Goal: Information Seeking & Learning: Learn about a topic

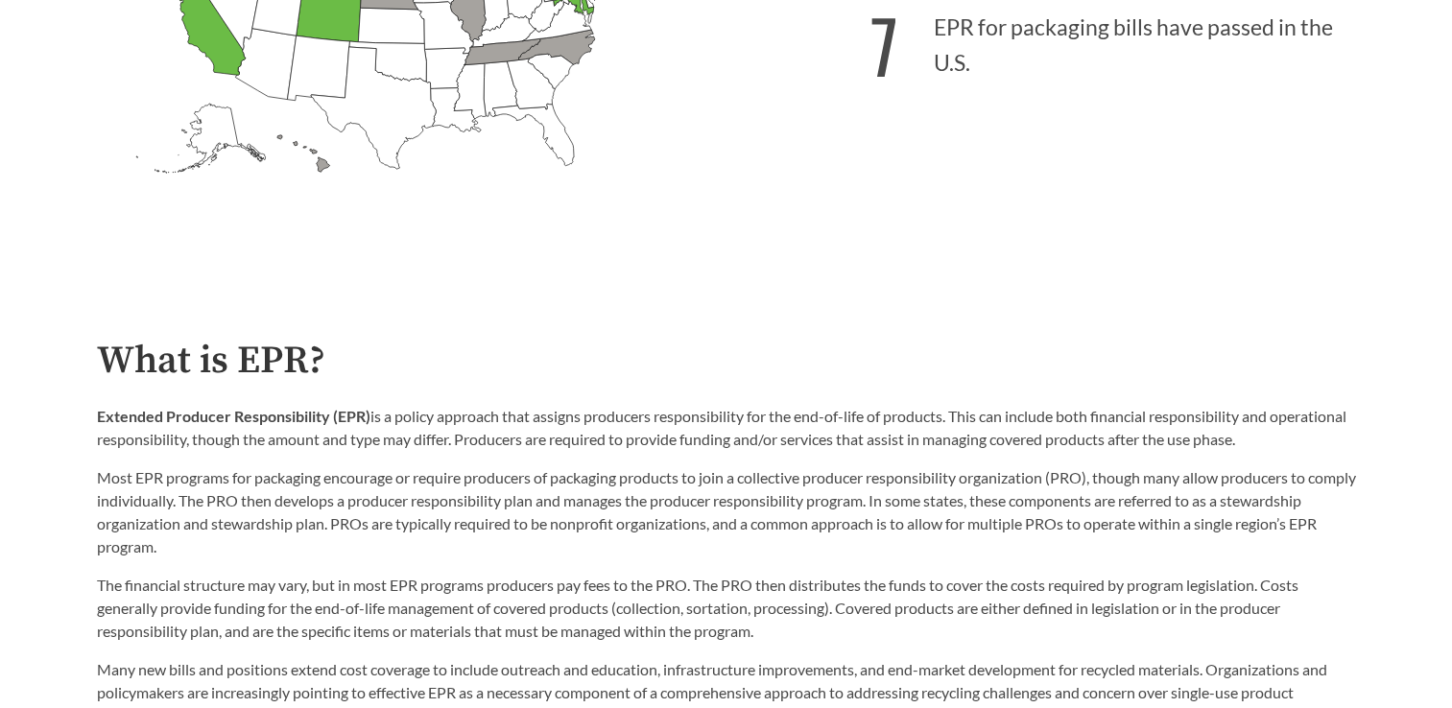
scroll to position [788, 0]
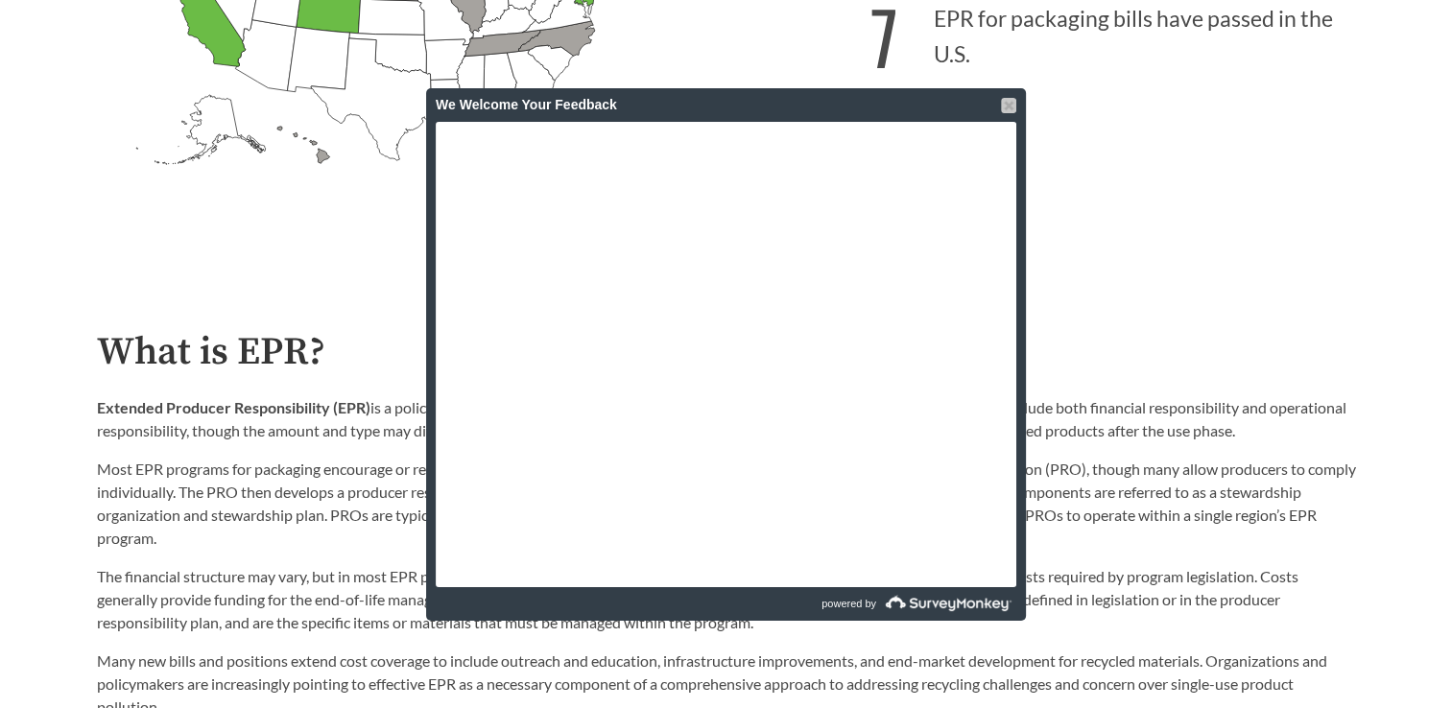
click at [1009, 104] on div at bounding box center [1008, 105] width 15 height 15
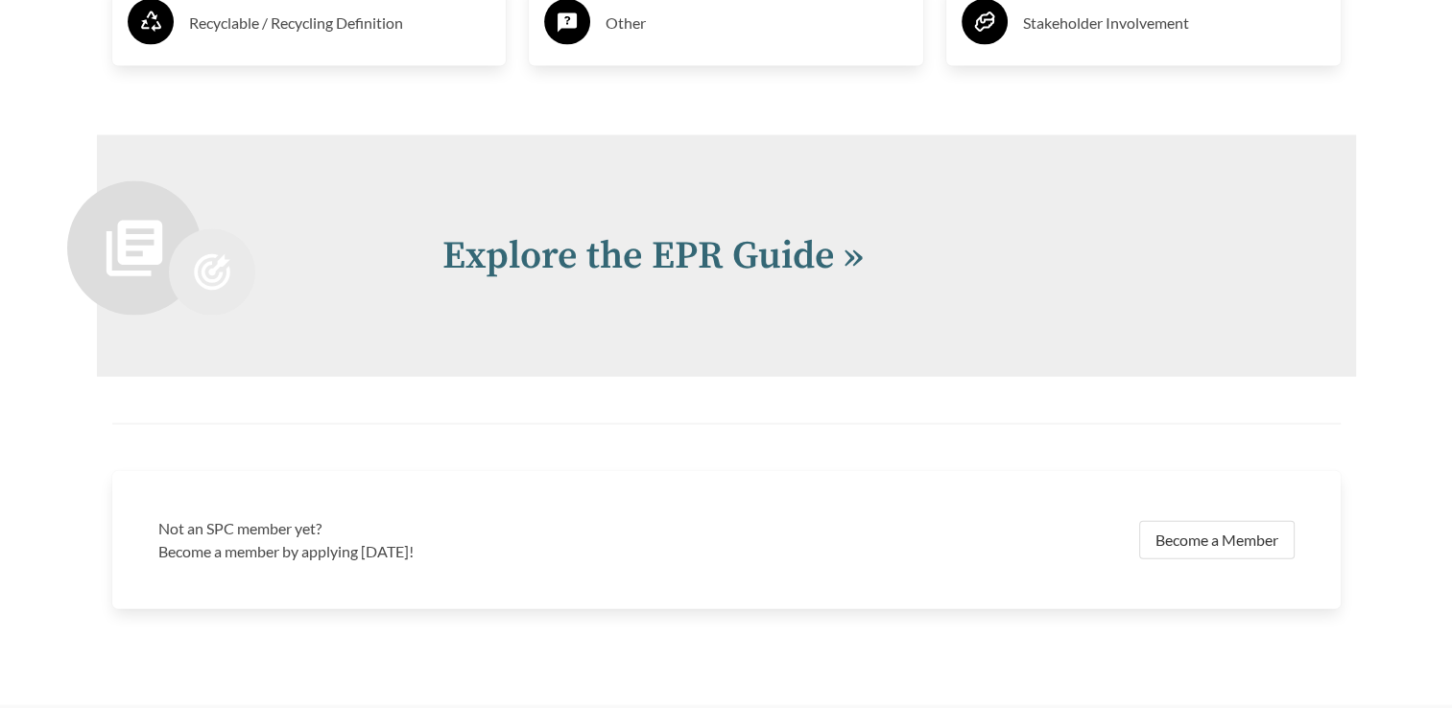
scroll to position [4061, 0]
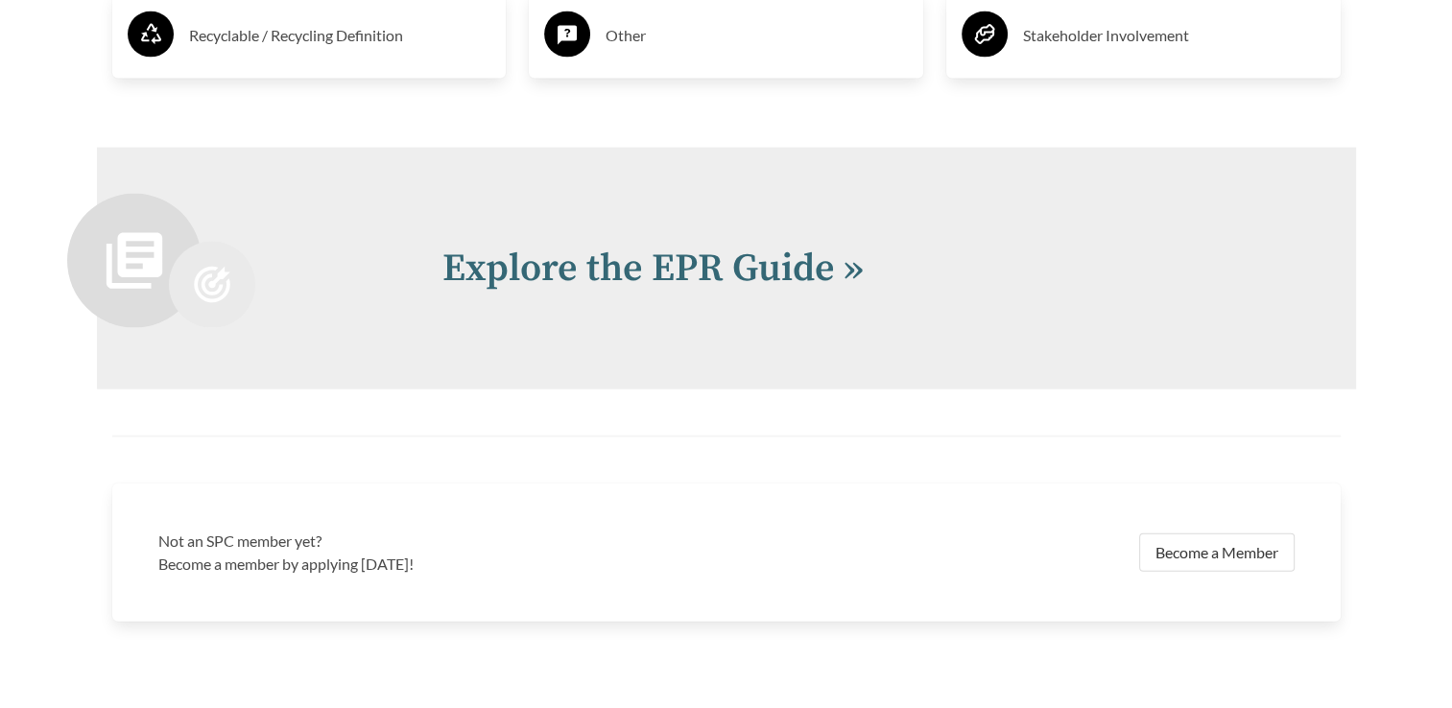
click at [1054, 311] on div "Explore the EPR Guide »" at bounding box center [726, 269] width 1259 height 242
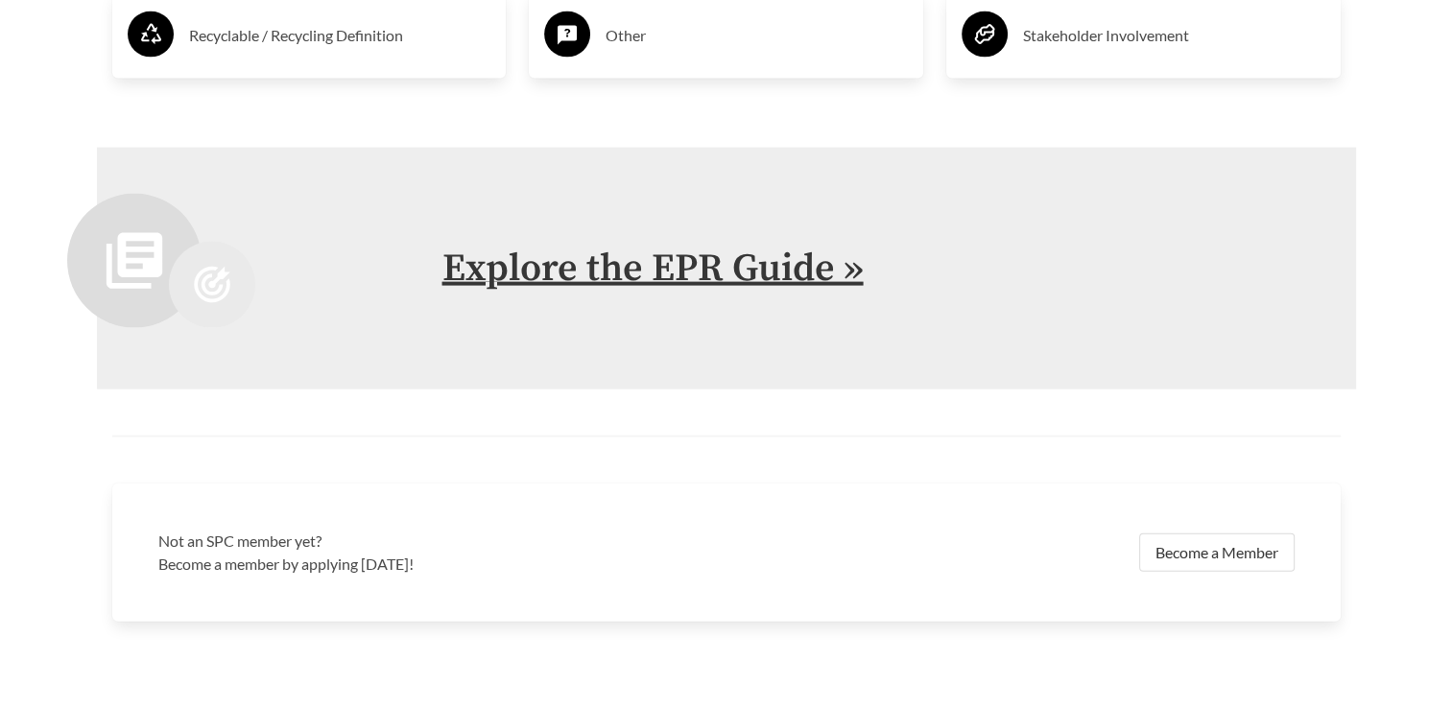
click at [801, 257] on link "Explore the EPR Guide »" at bounding box center [653, 269] width 421 height 48
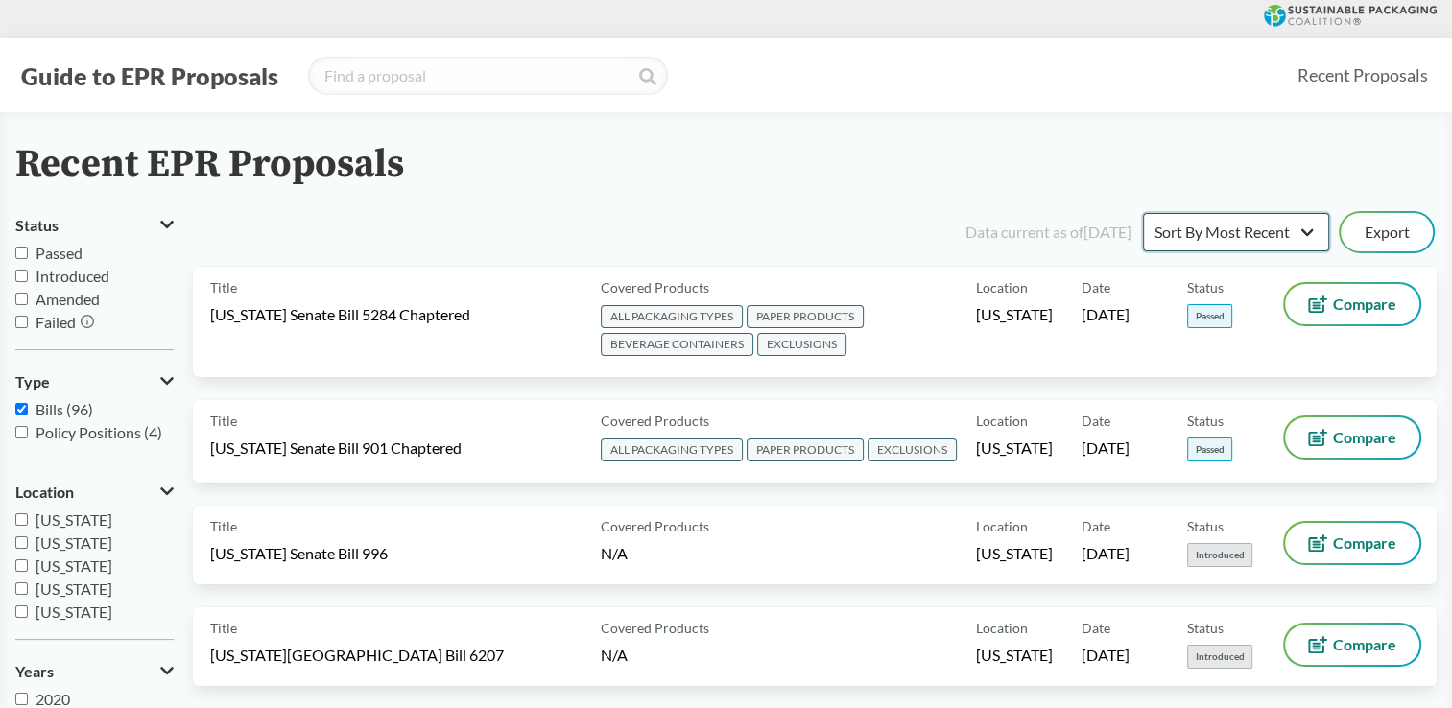
click at [1296, 244] on select "Sort By Most Recent Sort By Status" at bounding box center [1236, 232] width 186 height 38
click at [1279, 246] on select "Sort By Most Recent Sort By Status" at bounding box center [1236, 232] width 186 height 38
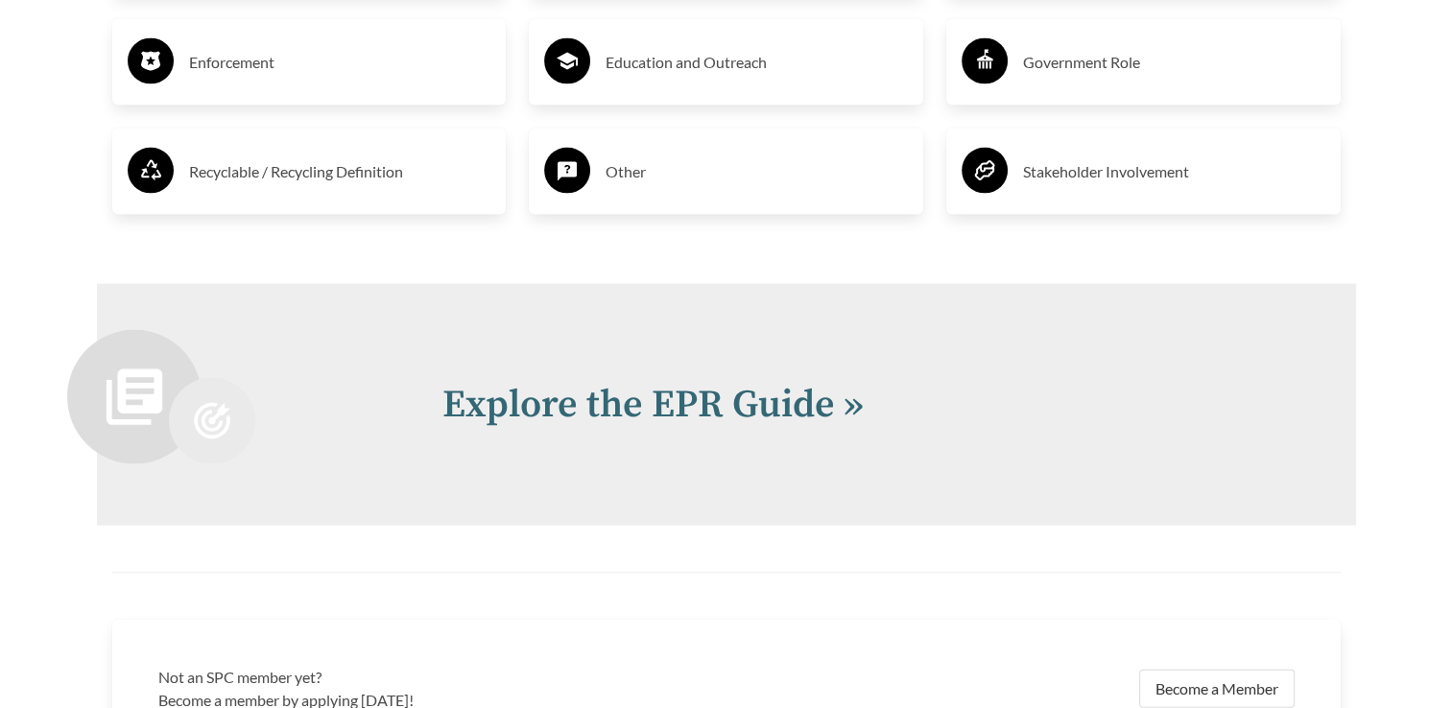
scroll to position [4305, 0]
